Goal: Task Accomplishment & Management: Manage account settings

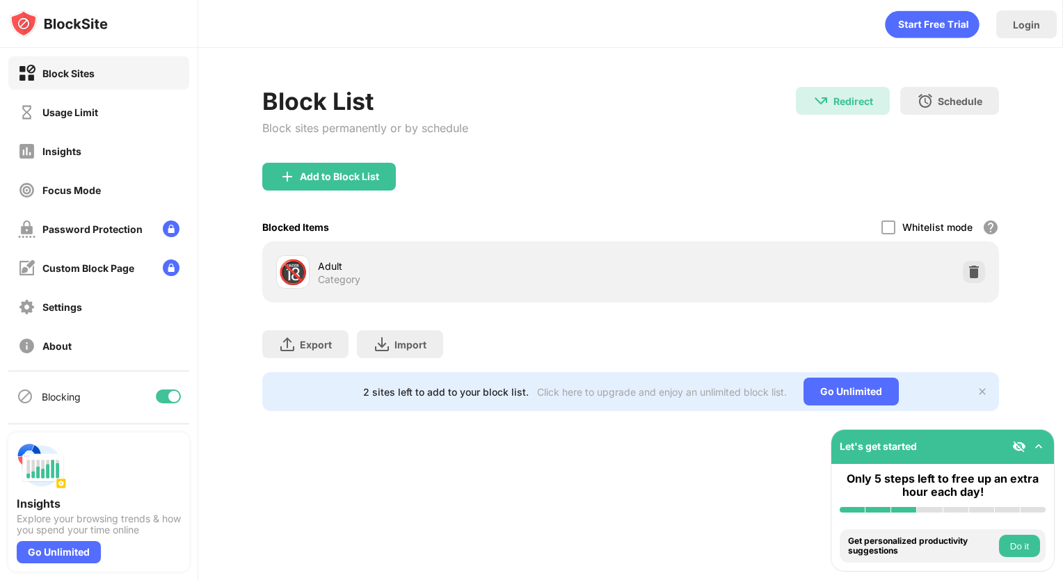
click at [348, 163] on div "Add to Block List" at bounding box center [329, 177] width 134 height 28
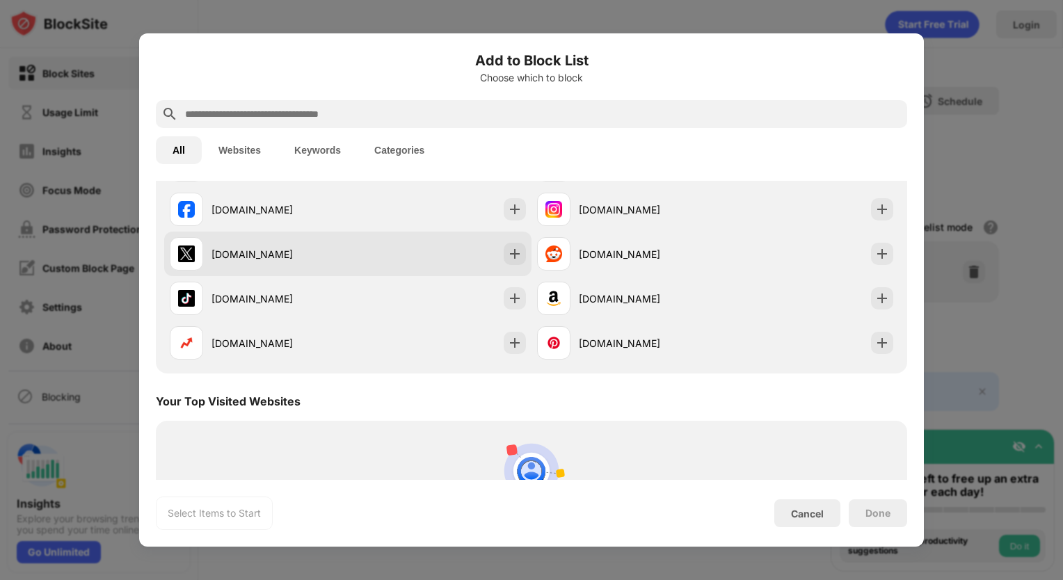
scroll to position [278, 0]
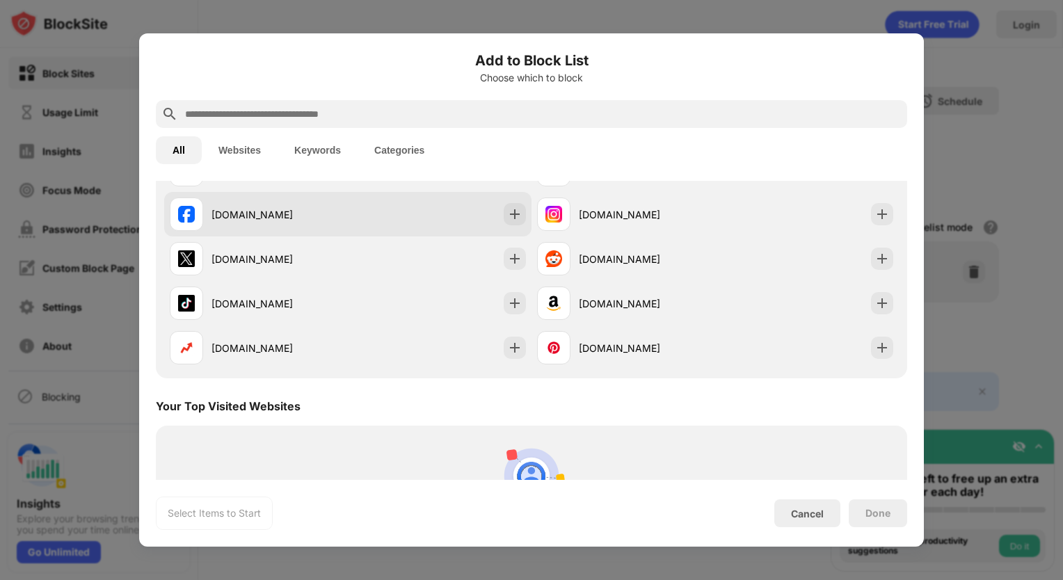
click at [415, 207] on div "facebook.com" at bounding box center [347, 214] width 367 height 45
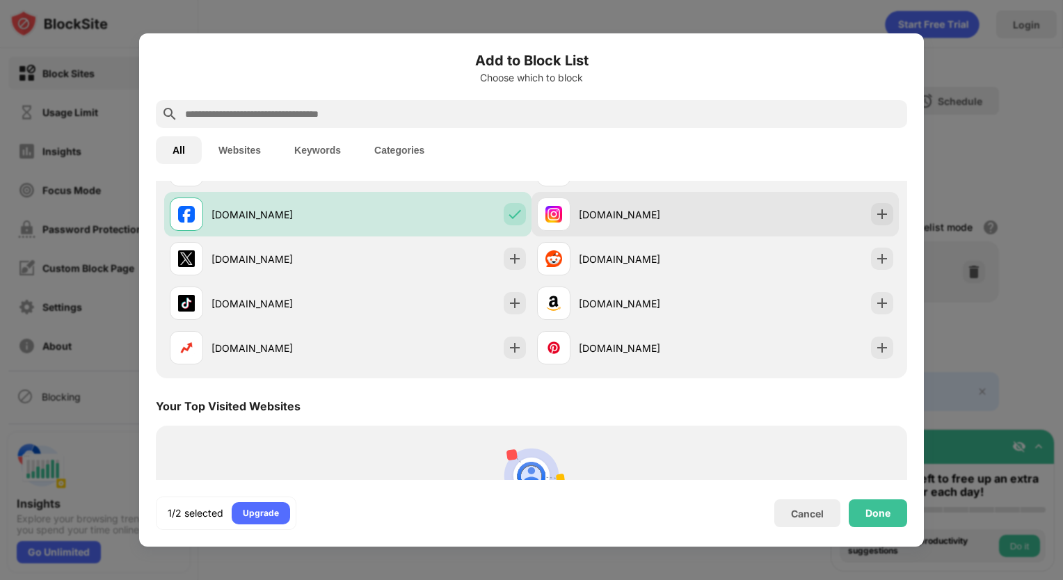
click at [631, 210] on div "instagram.com" at bounding box center [647, 214] width 136 height 15
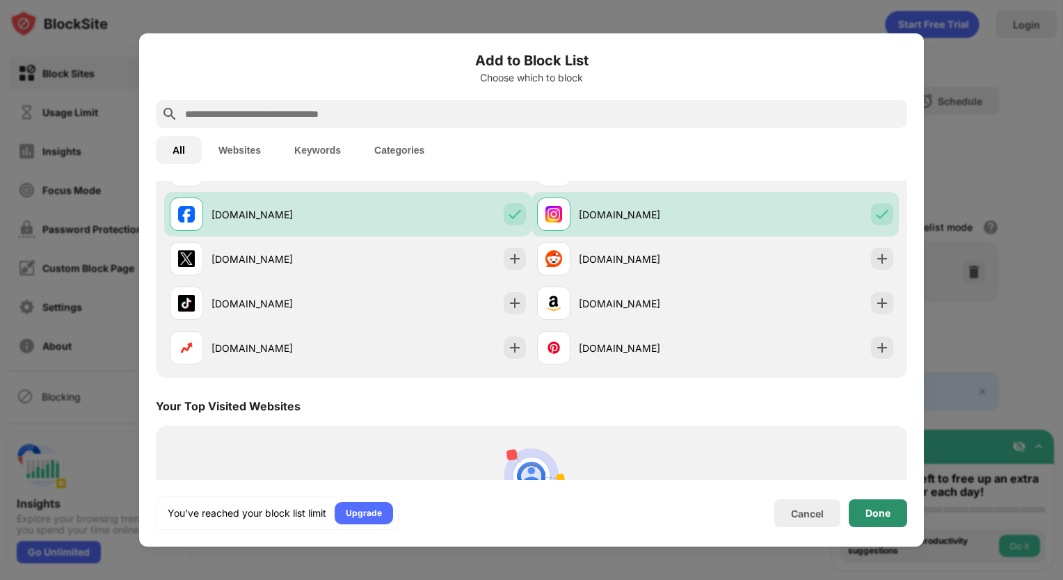
click at [880, 510] on div "Done" at bounding box center [878, 513] width 25 height 11
